Goal: Task Accomplishment & Management: Manage account settings

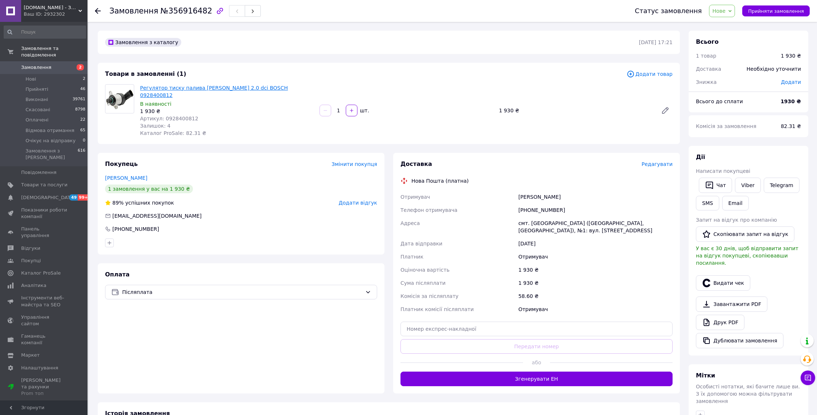
click at [224, 90] on link "Регулятор тиску палива [PERSON_NAME] 2.0 dci BOSCH 0928400812" at bounding box center [214, 91] width 148 height 13
click at [202, 125] on div "Регулятор тиску палива [PERSON_NAME] 2.0 dci BOSCH 0928400812 В наявності 1 930…" at bounding box center [227, 110] width 180 height 55
click at [735, 7] on span "Нове" at bounding box center [722, 11] width 26 height 12
click at [732, 51] on li "Скасовано" at bounding box center [738, 47] width 57 height 11
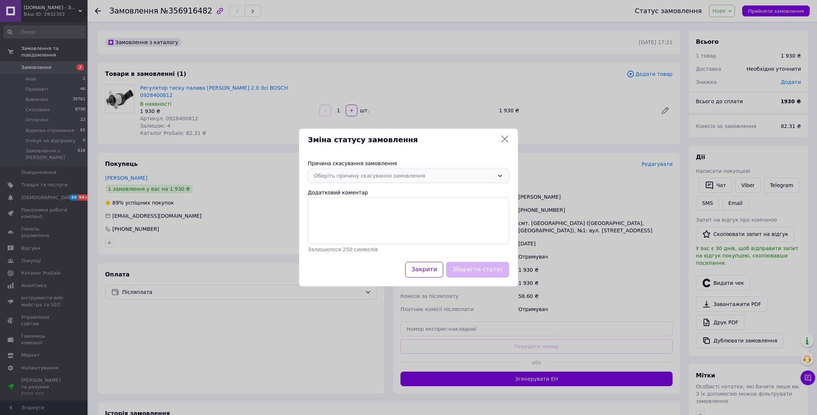
drag, startPoint x: 354, startPoint y: 176, endPoint x: 352, endPoint y: 181, distance: 5.2
click at [354, 176] on div "Оберіть причину скасування замовлення" at bounding box center [404, 176] width 180 height 8
click at [350, 230] on li "На прохання покупця" at bounding box center [408, 233] width 201 height 14
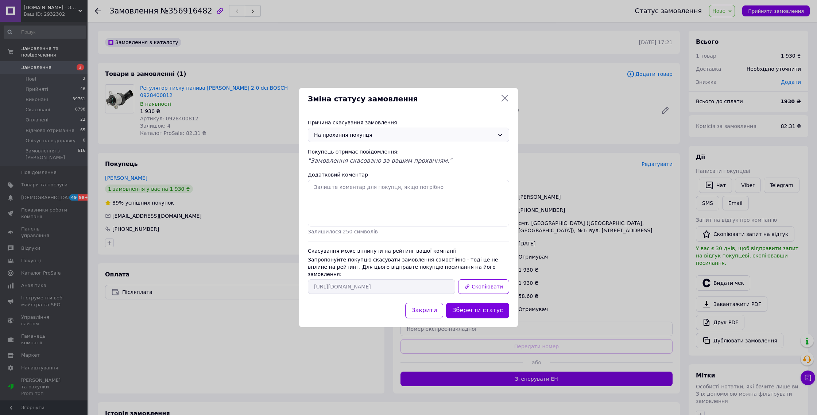
click at [479, 306] on button "Зберегти статус" at bounding box center [477, 311] width 63 height 16
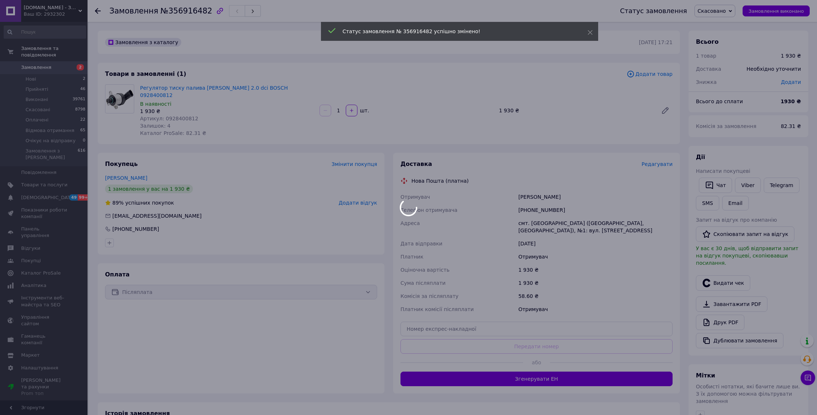
click at [75, 67] on body "[DOMAIN_NAME] - Знайдемо все, що вам потрібне! Ваш ID: 2932302 Сайт [DOMAIN_NAM…" at bounding box center [408, 270] width 817 height 541
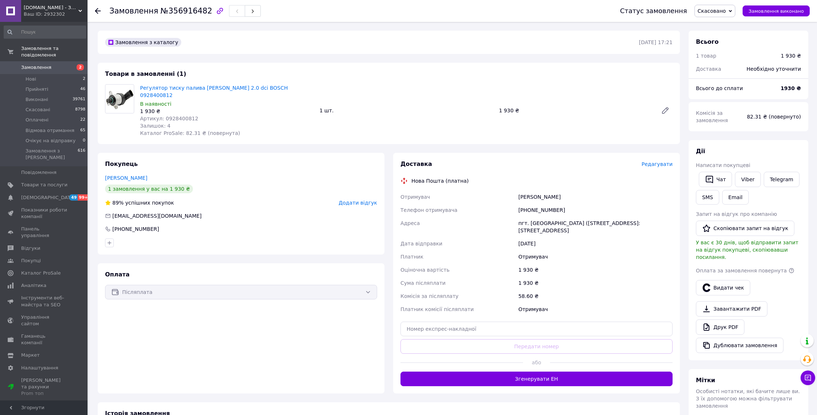
click at [68, 69] on span "2" at bounding box center [77, 67] width 20 height 7
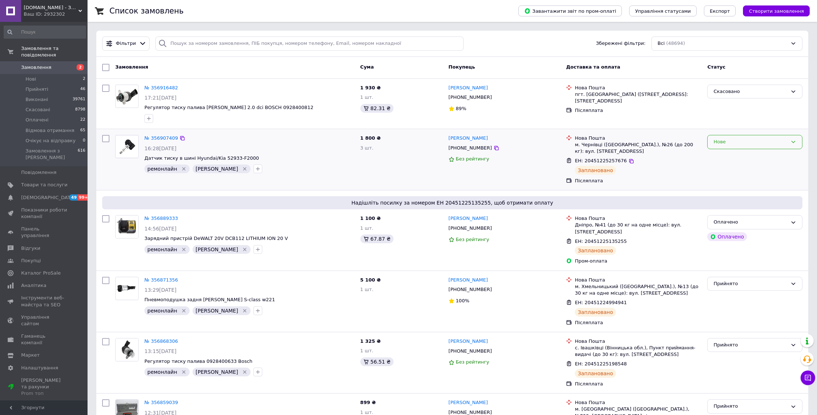
click at [728, 138] on div "Нове" at bounding box center [751, 142] width 74 height 8
click at [728, 153] on li "Прийнято" at bounding box center [755, 157] width 94 height 13
click at [48, 65] on span "Замовлення" at bounding box center [36, 67] width 30 height 7
click at [281, 45] on input "search" at bounding box center [309, 43] width 308 height 14
paste input "380970734536"
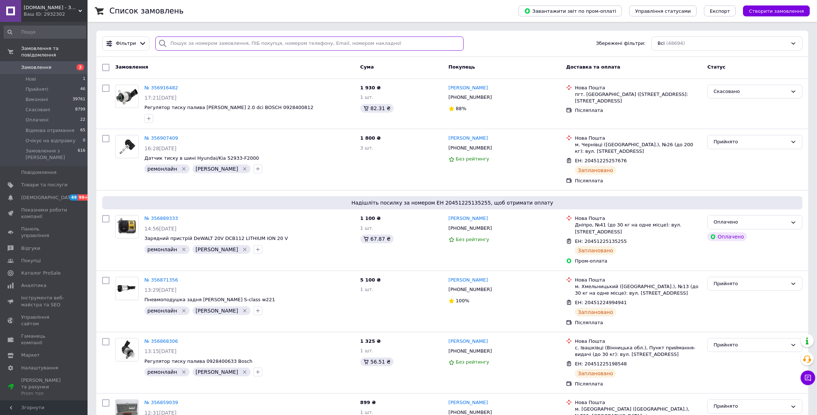
type input "380970734536"
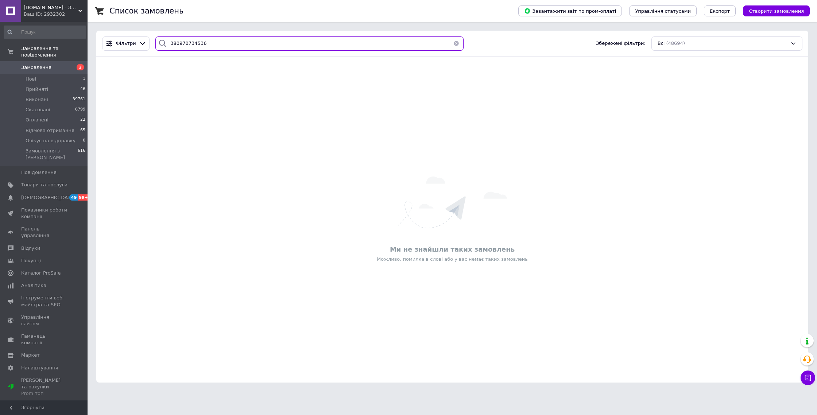
click at [296, 47] on input "380970734536" at bounding box center [309, 43] width 308 height 14
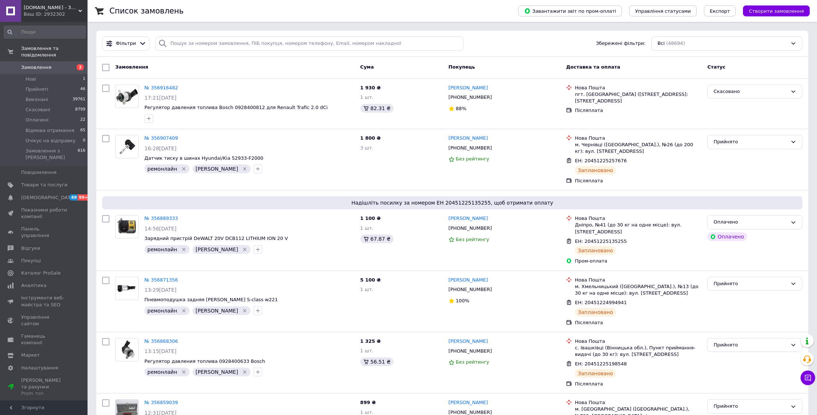
click at [78, 68] on span "2" at bounding box center [80, 67] width 7 height 6
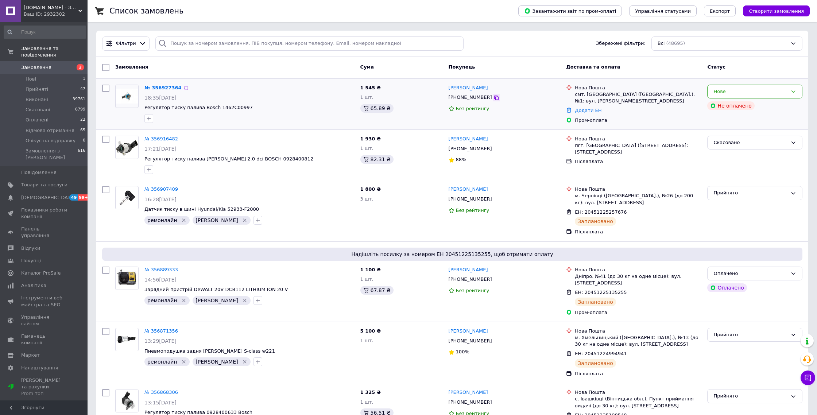
click at [494, 97] on icon at bounding box center [496, 98] width 4 height 4
copy span "Регулятор тиску палива Bosch 1462C00997"
click at [494, 98] on icon at bounding box center [497, 98] width 6 height 6
copy link "[PERSON_NAME]"
click at [149, 118] on icon "button" at bounding box center [149, 119] width 6 height 6
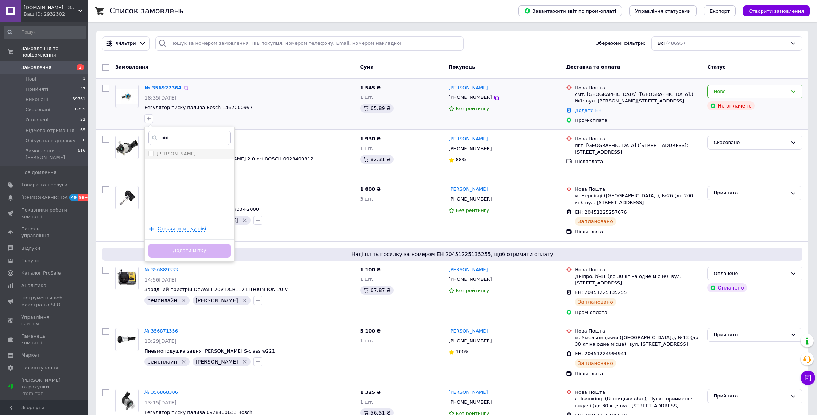
type input "нікі"
click at [187, 152] on label "[PERSON_NAME]" at bounding box center [176, 153] width 39 height 5
checkbox input "true"
click at [190, 144] on input "нікі" at bounding box center [189, 138] width 82 height 15
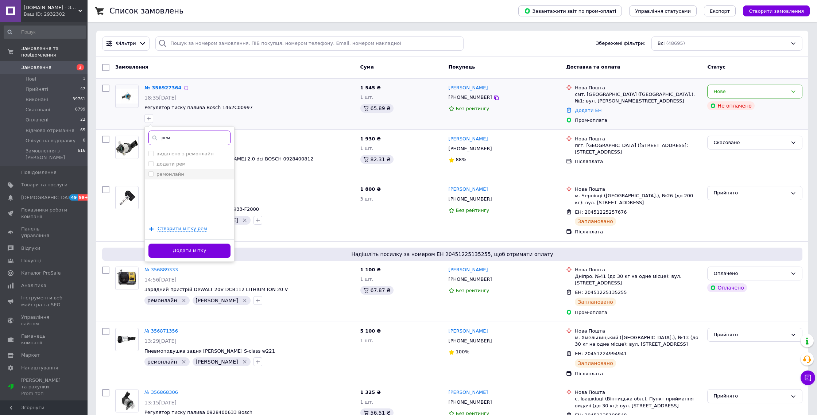
type input "рем"
click at [175, 173] on label "ремонлайн" at bounding box center [171, 173] width 28 height 5
checkbox input "true"
click at [190, 245] on button "Додати мітку" at bounding box center [189, 251] width 82 height 14
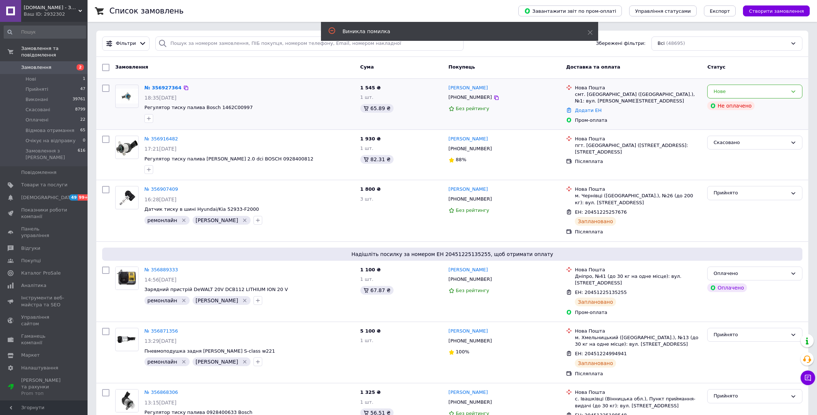
click at [174, 85] on div "№ 356927364" at bounding box center [163, 88] width 39 height 8
click at [173, 86] on link "№ 356927364" at bounding box center [162, 87] width 37 height 5
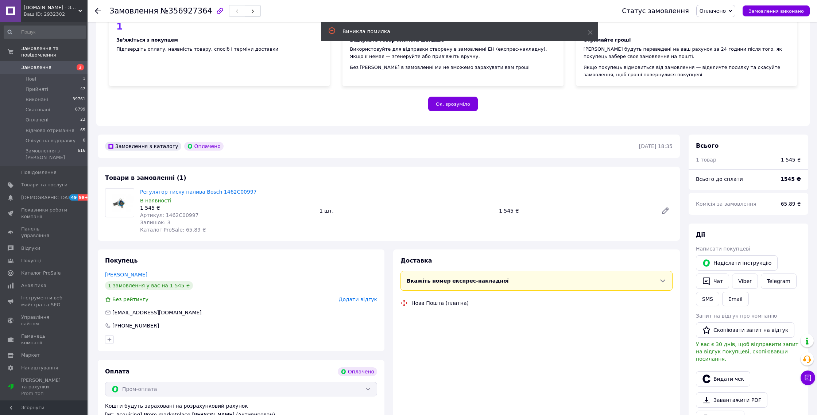
scroll to position [283, 0]
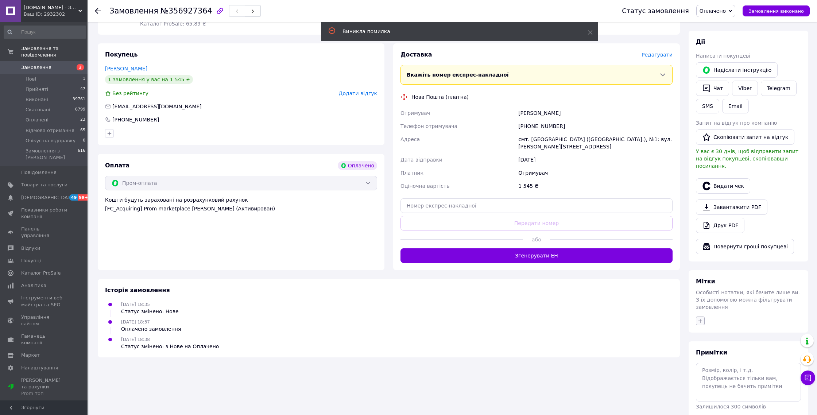
click at [699, 318] on icon "button" at bounding box center [701, 321] width 6 height 6
type input "нікі"
click at [720, 343] on div "нікі Менеджер Нікіта Створити мітку нікі Додати мітку" at bounding box center [741, 397] width 90 height 136
drag, startPoint x: 719, startPoint y: 347, endPoint x: 726, endPoint y: 335, distance: 14.3
click at [719, 354] on label "[PERSON_NAME]" at bounding box center [727, 356] width 39 height 5
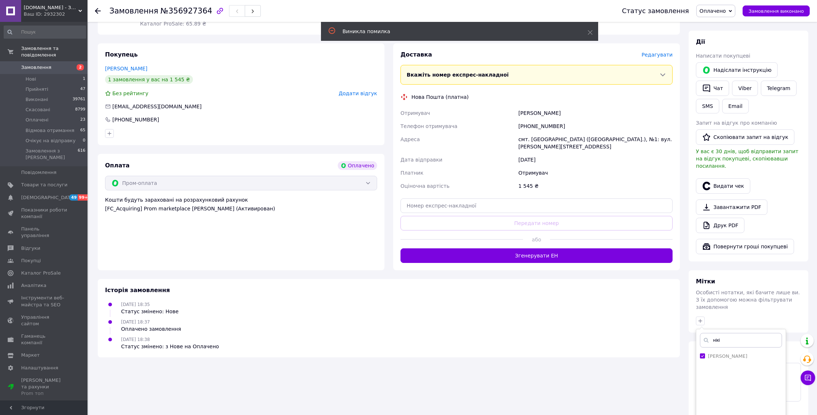
checkbox input "true"
click at [727, 334] on input "нікі" at bounding box center [741, 340] width 82 height 15
type input "рем"
click at [728, 374] on label "ремонлайн" at bounding box center [722, 376] width 28 height 5
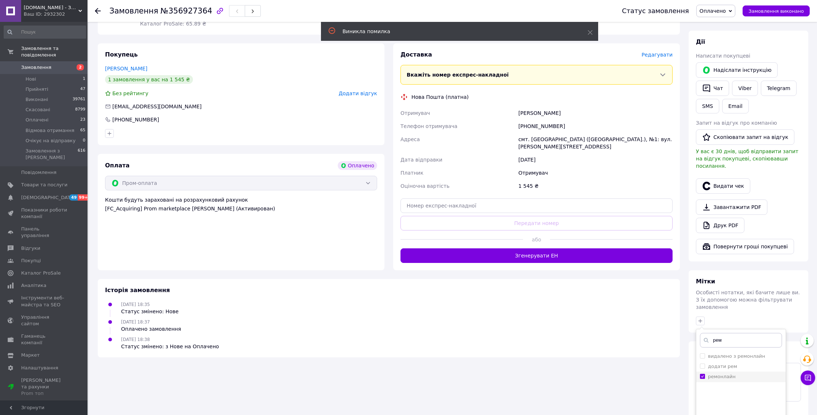
checkbox input "true"
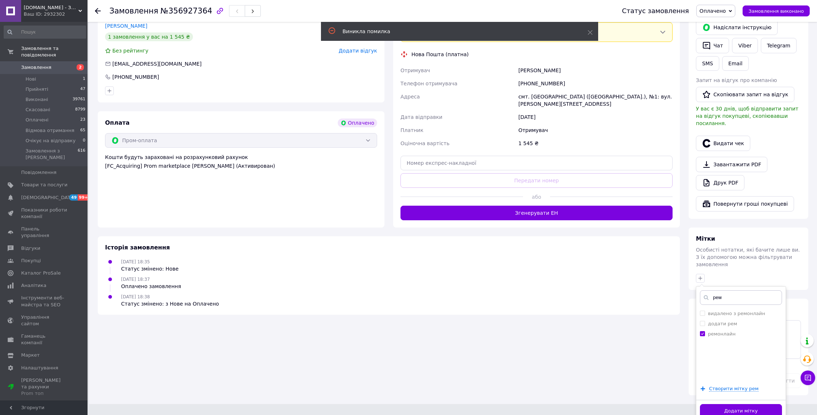
click at [730, 404] on button "Додати мітку" at bounding box center [741, 411] width 82 height 14
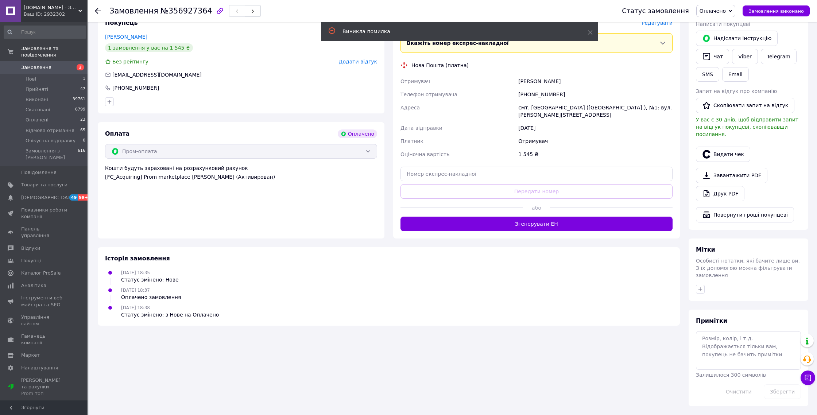
scroll to position [308, 0]
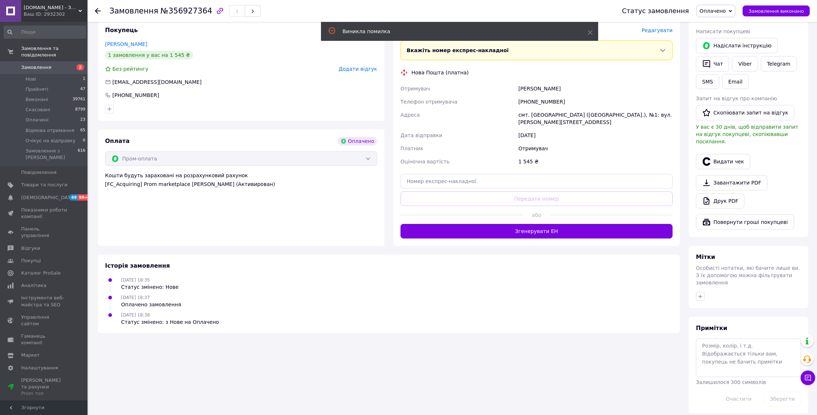
click at [570, 229] on button "Згенерувати ЕН" at bounding box center [537, 231] width 272 height 15
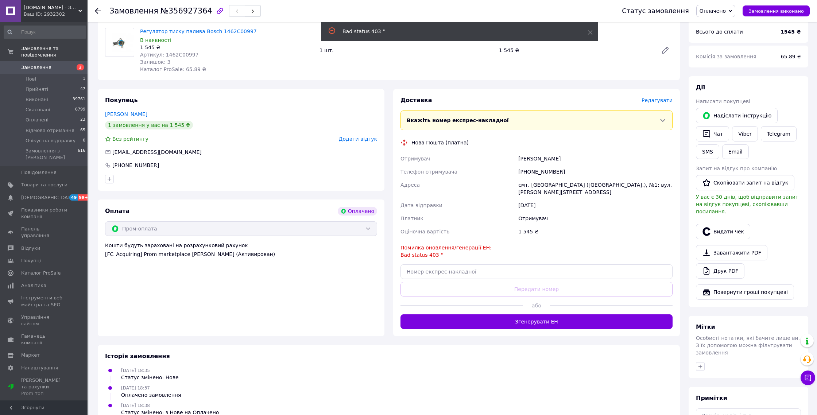
scroll to position [240, 0]
